Goal: Information Seeking & Learning: Learn about a topic

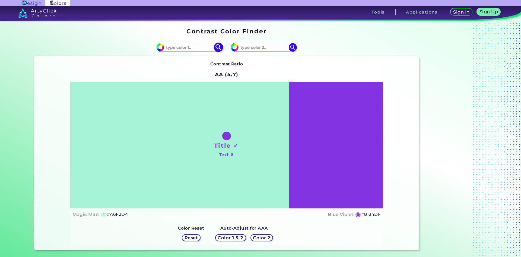
click at [178, 49] on input at bounding box center [189, 47] width 50 height 7
type input "ffc38b"
click at [216, 46] on img at bounding box center [217, 47] width 9 height 9
type input "#ffc38b"
type input "#FFC38B"
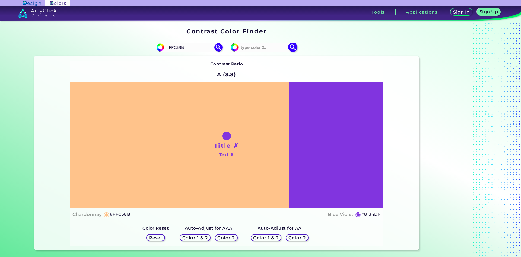
click at [251, 46] on input at bounding box center [263, 47] width 50 height 7
type input "fecb95"
click at [295, 48] on img at bounding box center [292, 47] width 9 height 9
type input "#fecb95"
type input "#FECB95"
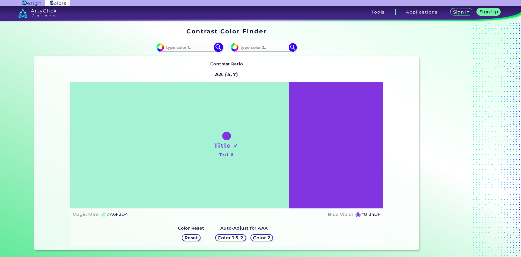
click at [185, 46] on input at bounding box center [189, 47] width 50 height 7
type input "f9c6a5"
click at [220, 46] on img at bounding box center [217, 47] width 9 height 9
type input "#f9c6a5"
type input "#F9C6A5"
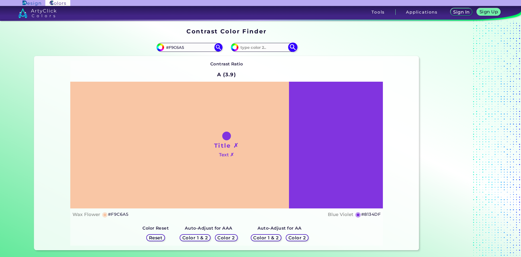
click at [274, 48] on input at bounding box center [263, 47] width 50 height 7
type input "fbcca1"
click at [294, 48] on img at bounding box center [292, 47] width 9 height 9
type input "#fbcca1"
type input "#FBCCA1"
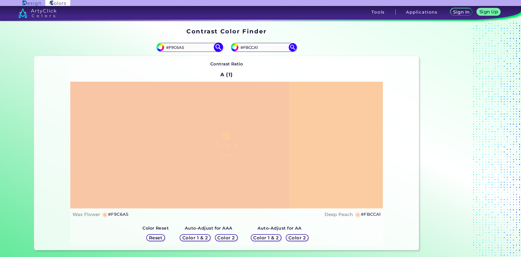
drag, startPoint x: 192, startPoint y: 50, endPoint x: 174, endPoint y: 48, distance: 18.0
click at [174, 48] on input "#F9C6A5" at bounding box center [189, 47] width 50 height 7
type input "#Fdcba5"
type input "#fdcba5"
type input "#Fad8a5"
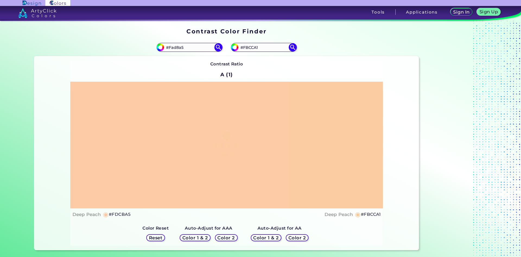
type input "#fad8a5"
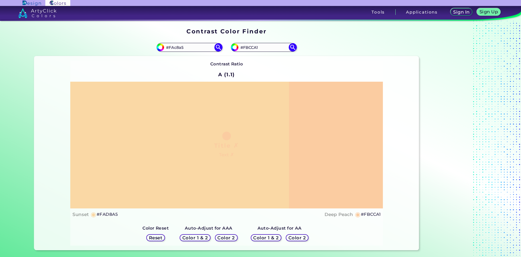
type input "#FAc8a5"
type input "#fac8a5"
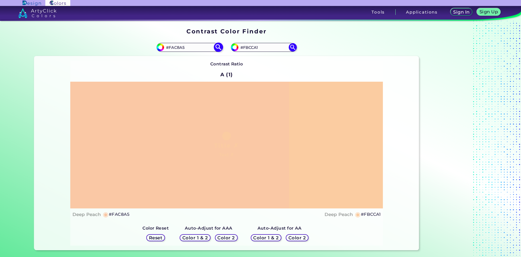
drag, startPoint x: 185, startPoint y: 46, endPoint x: 172, endPoint y: 46, distance: 12.7
click at [172, 46] on input "#FAC8A5" at bounding box center [189, 47] width 50 height 7
type input "#Fcc7ac"
type input "#fcc7ac"
click at [173, 48] on input "#FCC7AC" at bounding box center [189, 47] width 50 height 7
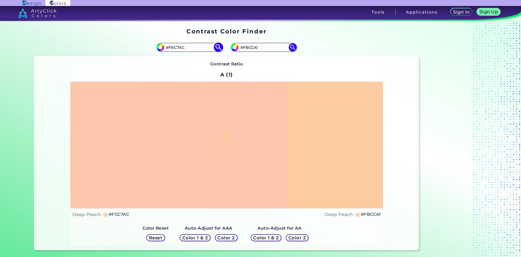
click at [183, 48] on input "#FbC7AC" at bounding box center [189, 47] width 50 height 7
type input "#FbC7Aa"
click at [217, 47] on img at bounding box center [217, 47] width 9 height 9
type input "#fbc7aa"
type input "#FBC7AA"
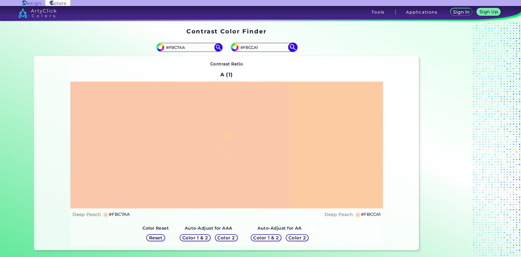
drag, startPoint x: 263, startPoint y: 45, endPoint x: 246, endPoint y: 46, distance: 16.6
click at [246, 46] on input "#FBCCA1" at bounding box center [263, 47] width 50 height 7
type input "#Fcc7ac"
click at [295, 46] on img at bounding box center [292, 47] width 9 height 9
type input "#fcc7ac"
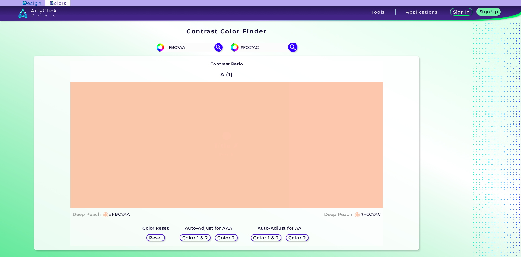
drag, startPoint x: 273, startPoint y: 45, endPoint x: 245, endPoint y: 47, distance: 27.8
click at [245, 47] on input "#FCC7AC" at bounding box center [263, 47] width 50 height 7
type input "#Fbcca1"
click at [292, 45] on img at bounding box center [292, 47] width 9 height 9
type input "#fbcca1"
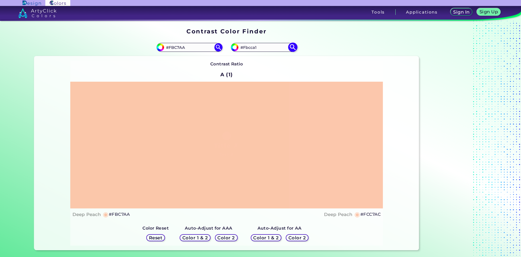
type input "#FBCCA1"
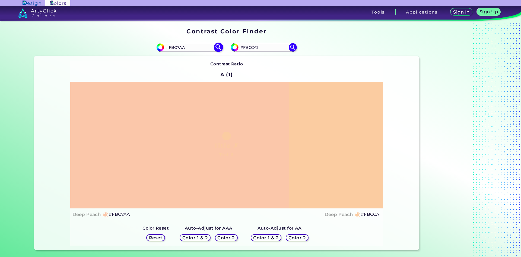
drag, startPoint x: 186, startPoint y: 47, endPoint x: 171, endPoint y: 50, distance: 15.2
click at [171, 50] on input "#FBC7AA" at bounding box center [189, 47] width 50 height 7
type input "#Fac7a7"
type input "#fac7a7"
drag, startPoint x: 188, startPoint y: 47, endPoint x: 172, endPoint y: 48, distance: 15.8
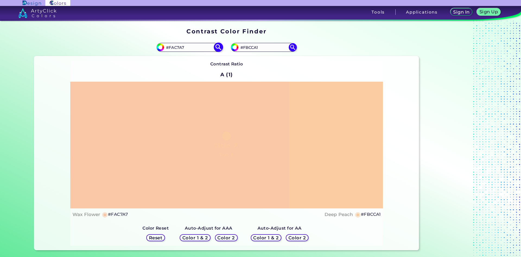
click at [172, 48] on input "#FAC7A7" at bounding box center [189, 47] width 50 height 7
type input "#F8c6a3"
click at [217, 46] on img at bounding box center [217, 47] width 9 height 9
type input "#f8c6a3"
drag, startPoint x: 186, startPoint y: 45, endPoint x: 170, endPoint y: 47, distance: 15.8
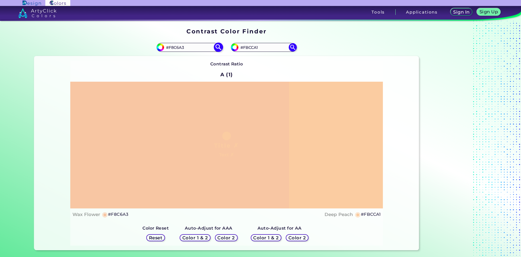
click at [170, 47] on input "#F8C6A3" at bounding box center [189, 47] width 50 height 7
type input "#Fac8a5"
type input "#fac8a5"
drag, startPoint x: 187, startPoint y: 47, endPoint x: 177, endPoint y: 49, distance: 9.5
click at [177, 49] on input "#FAC8A5" at bounding box center [189, 47] width 50 height 7
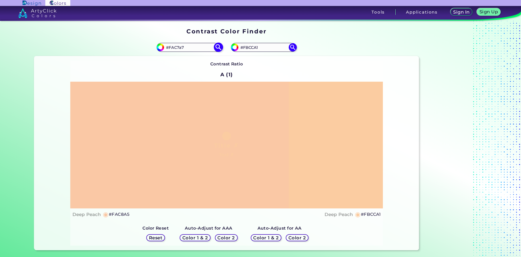
type input "#FAC7a7"
type input "#fac7a7"
drag, startPoint x: 183, startPoint y: 47, endPoint x: 173, endPoint y: 49, distance: 11.0
click at [173, 49] on input "#FAC7A7" at bounding box center [189, 47] width 50 height 7
type input "#Fbc7aa"
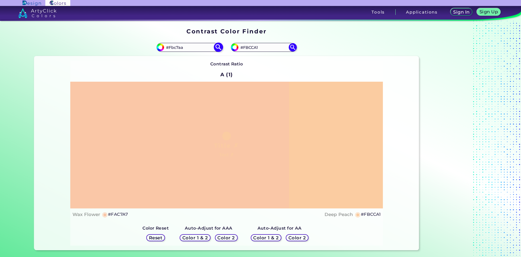
type input "#fbc7aa"
type input "#FBC7AA"
drag, startPoint x: 266, startPoint y: 47, endPoint x: 244, endPoint y: 47, distance: 21.2
click at [244, 47] on input "#FBCCA1" at bounding box center [263, 47] width 50 height 7
type input "#Ffba94"
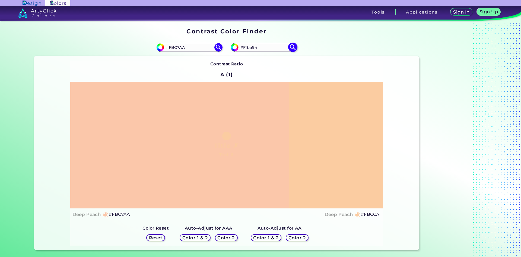
click at [292, 46] on img at bounding box center [292, 47] width 9 height 9
type input "#ffba94"
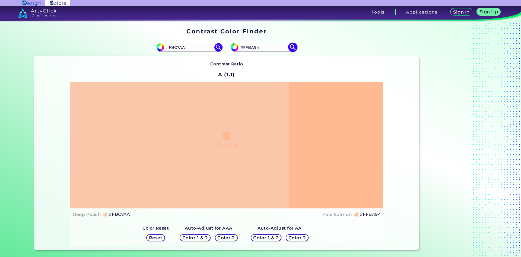
drag, startPoint x: 262, startPoint y: 48, endPoint x: 247, endPoint y: 49, distance: 15.7
click at [247, 49] on input "#FFBA94" at bounding box center [263, 47] width 50 height 7
type input "#F8bc93"
type input "#f8bc93"
drag, startPoint x: 262, startPoint y: 47, endPoint x: 245, endPoint y: 47, distance: 16.8
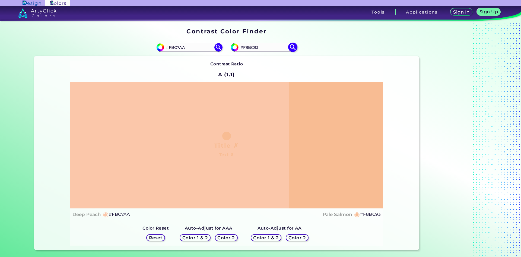
click at [245, 47] on input "#F8BC93" at bounding box center [263, 47] width 50 height 7
type input "#Ffbd88"
click at [291, 43] on img at bounding box center [292, 47] width 9 height 9
type input "#ffbd88"
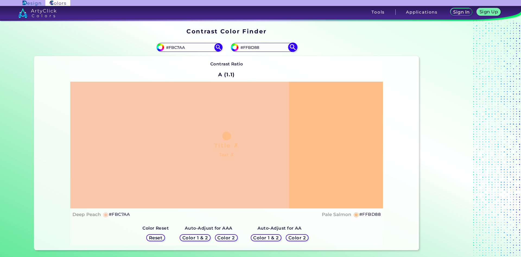
drag, startPoint x: 264, startPoint y: 48, endPoint x: 245, endPoint y: 49, distance: 18.5
click at [245, 49] on input "#FFBD88" at bounding box center [263, 47] width 50 height 7
type input "#Fed1aa"
click at [295, 48] on img at bounding box center [292, 47] width 9 height 9
type input "#fed1aa"
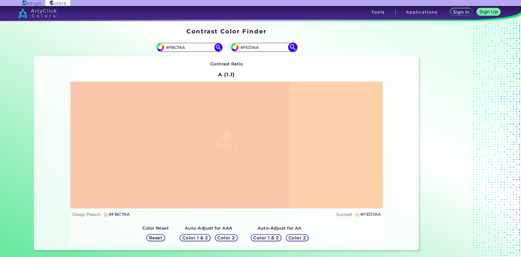
drag, startPoint x: 262, startPoint y: 46, endPoint x: 247, endPoint y: 49, distance: 15.8
click at [247, 49] on input "#FED1AA" at bounding box center [263, 47] width 50 height 7
type input "#Ffdead"
click at [293, 48] on img at bounding box center [292, 47] width 9 height 9
type input "#ffdead"
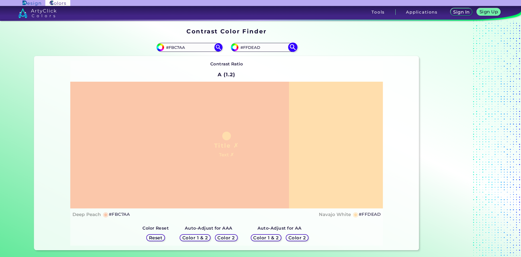
drag, startPoint x: 267, startPoint y: 48, endPoint x: 249, endPoint y: 49, distance: 18.2
click at [249, 49] on input "#FFDEAD" at bounding box center [263, 47] width 50 height 7
type input "#FFc79b"
click at [292, 49] on img at bounding box center [292, 47] width 9 height 9
type input "#ffc79b"
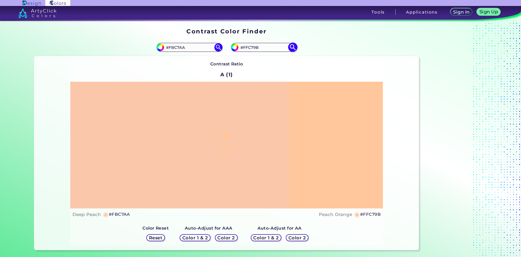
drag, startPoint x: 257, startPoint y: 46, endPoint x: 249, endPoint y: 46, distance: 7.9
click at [249, 46] on input "#FFC79B" at bounding box center [263, 47] width 50 height 7
type input "#FFc082"
click at [294, 47] on img at bounding box center [292, 47] width 9 height 9
type input "#ffc082"
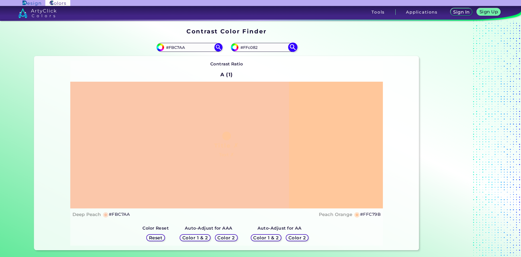
type input "#FFC082"
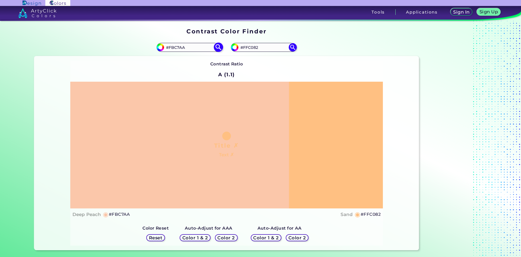
drag, startPoint x: 188, startPoint y: 46, endPoint x: 178, endPoint y: 46, distance: 10.6
click at [178, 46] on input "#FBC7AA" at bounding box center [189, 47] width 50 height 7
type input "#FBC8a5"
type input "#fbc8a5"
type input "#FBC7aa"
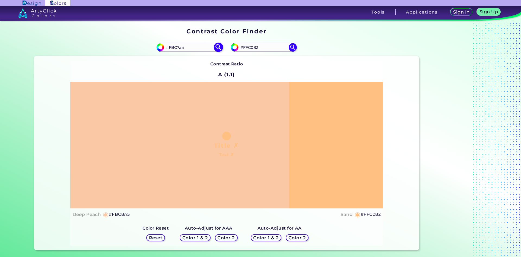
type input "#fbc7aa"
click at [171, 47] on input "#FBC7AA" at bounding box center [189, 47] width 50 height 7
click at [198, 49] on input "#FBC7AA" at bounding box center [189, 47] width 50 height 7
click at [172, 48] on input "#FBC7AA" at bounding box center [189, 47] width 50 height 7
click at [182, 48] on input "#FaC7AA" at bounding box center [189, 47] width 50 height 7
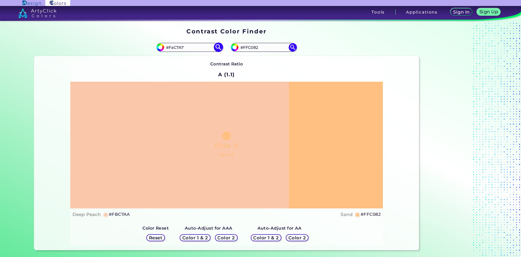
type input "#FaC7A7"
click at [218, 46] on img at bounding box center [217, 47] width 9 height 9
type input "#fac7a7"
drag, startPoint x: 182, startPoint y: 47, endPoint x: 178, endPoint y: 47, distance: 4.3
click at [178, 47] on input "#FAC7A7" at bounding box center [189, 47] width 50 height 7
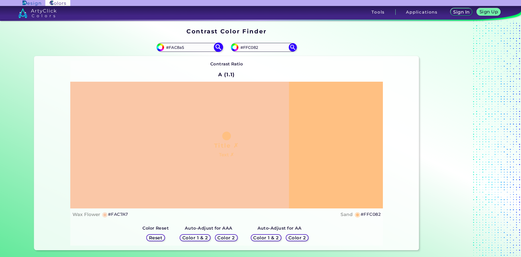
type input "#FAC8a5"
click at [219, 47] on img at bounding box center [217, 47] width 9 height 9
type input "#fac8a5"
type input "#FAC8A5"
drag, startPoint x: 264, startPoint y: 47, endPoint x: 247, endPoint y: 48, distance: 17.4
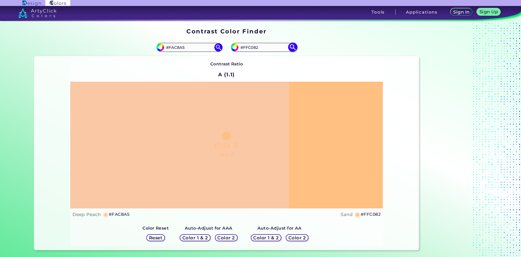
click at [247, 48] on input "#FFC082" at bounding box center [263, 47] width 50 height 7
type input "#Fbcca1"
type input "#fbcca1"
type input "#FBCCA1"
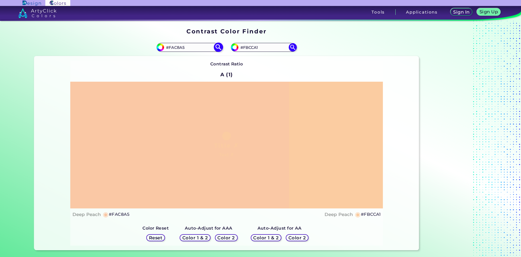
drag, startPoint x: 189, startPoint y: 46, endPoint x: 186, endPoint y: 46, distance: 3.0
click at [186, 46] on input "#FAC8A5" at bounding box center [189, 47] width 50 height 7
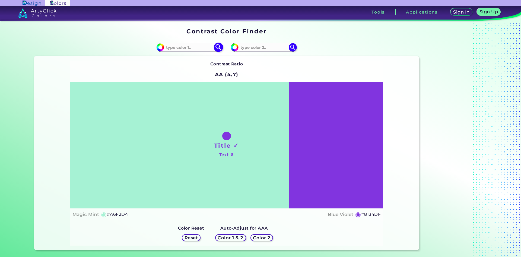
click at [185, 49] on input at bounding box center [189, 47] width 50 height 7
type input "fec28e"
click at [219, 46] on img at bounding box center [217, 47] width 9 height 9
type input "#fec28e"
type input "#FEC28E"
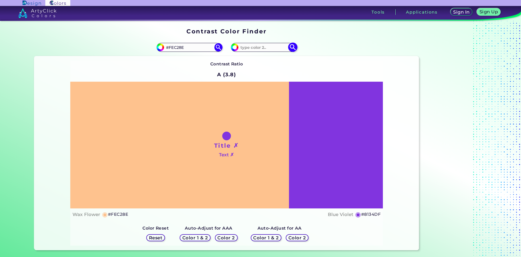
click at [258, 46] on input at bounding box center [263, 47] width 50 height 7
type input "fecb95"
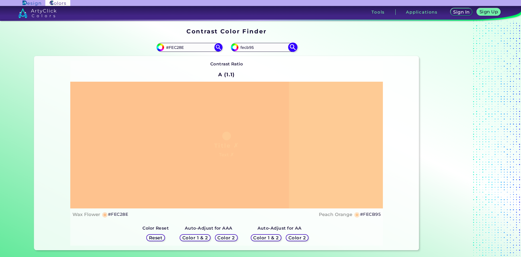
type input "#fecb95"
type input "#FECB95"
